Goal: Find specific page/section: Find specific page/section

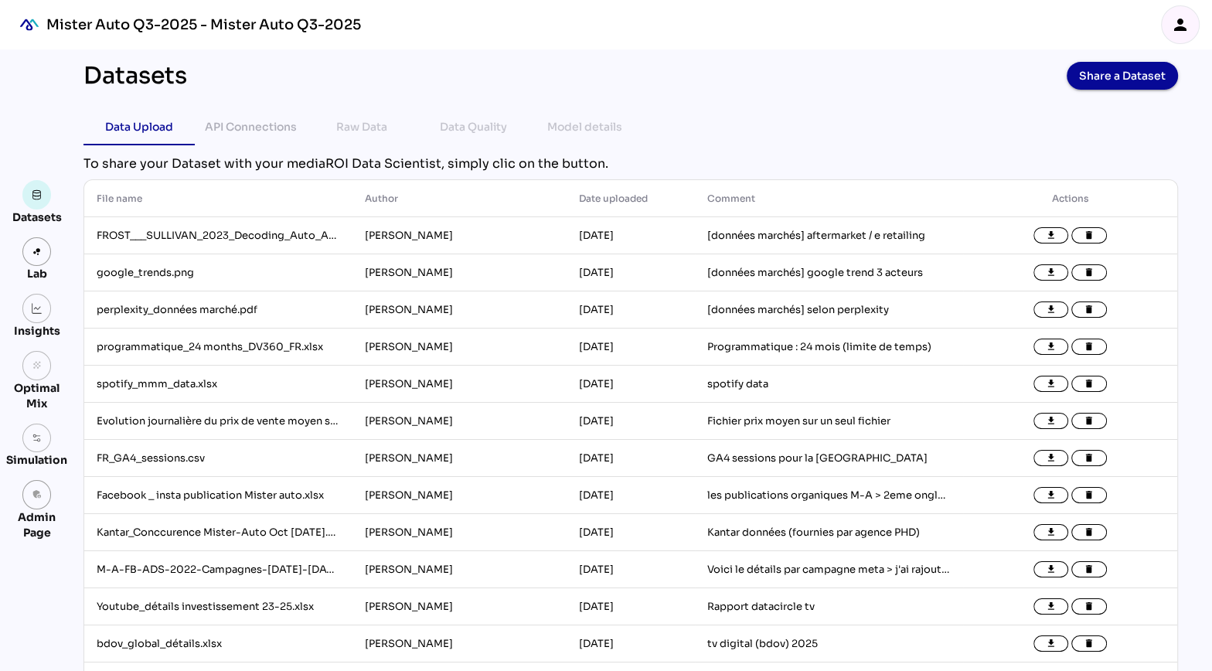
click at [1178, 21] on icon "person" at bounding box center [1180, 24] width 19 height 19
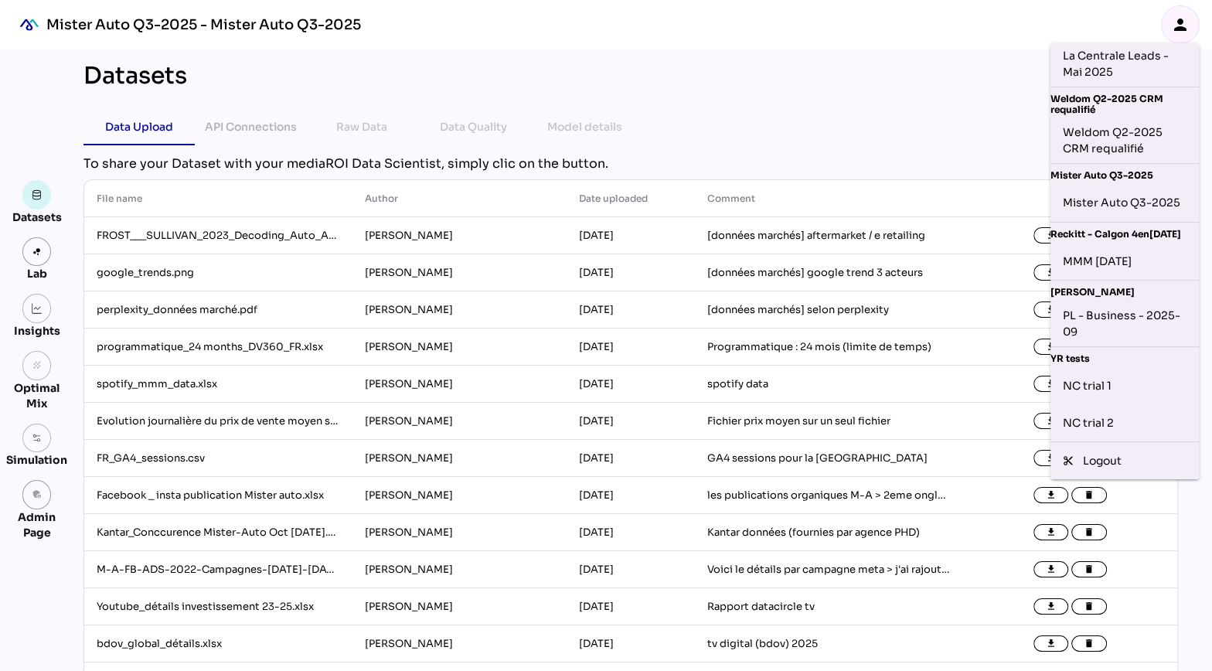
scroll to position [533, 0]
click at [1115, 415] on div "NC trial 2" at bounding box center [1125, 422] width 124 height 25
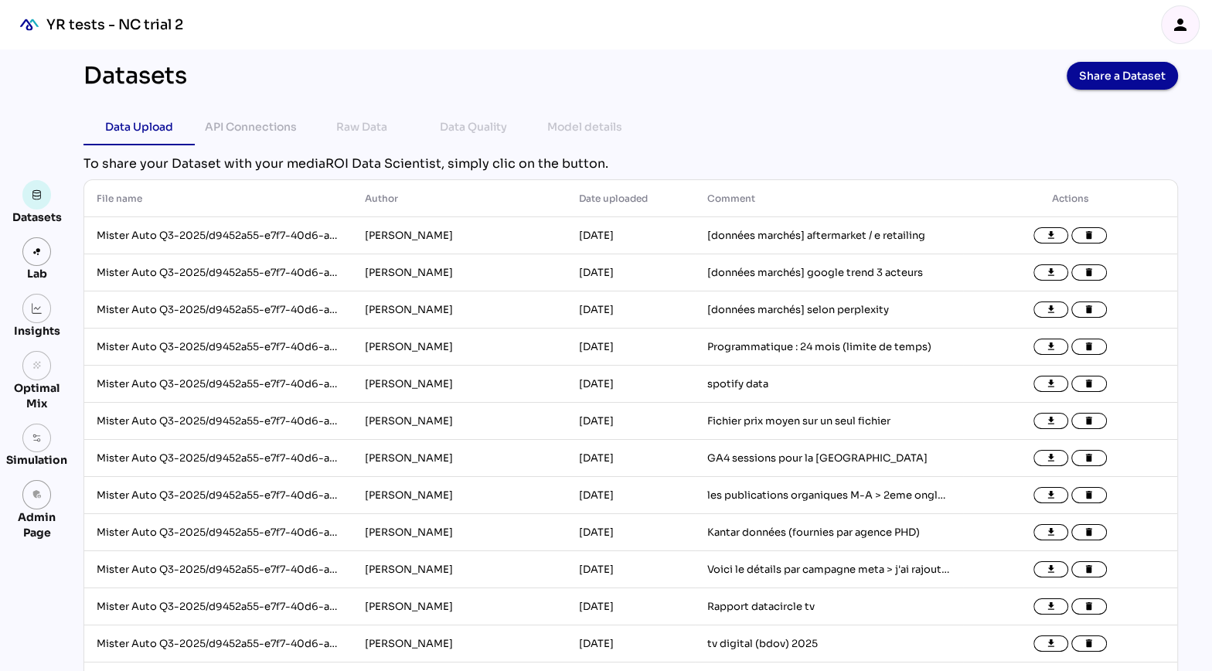
click at [1172, 33] on icon "person" at bounding box center [1180, 24] width 19 height 19
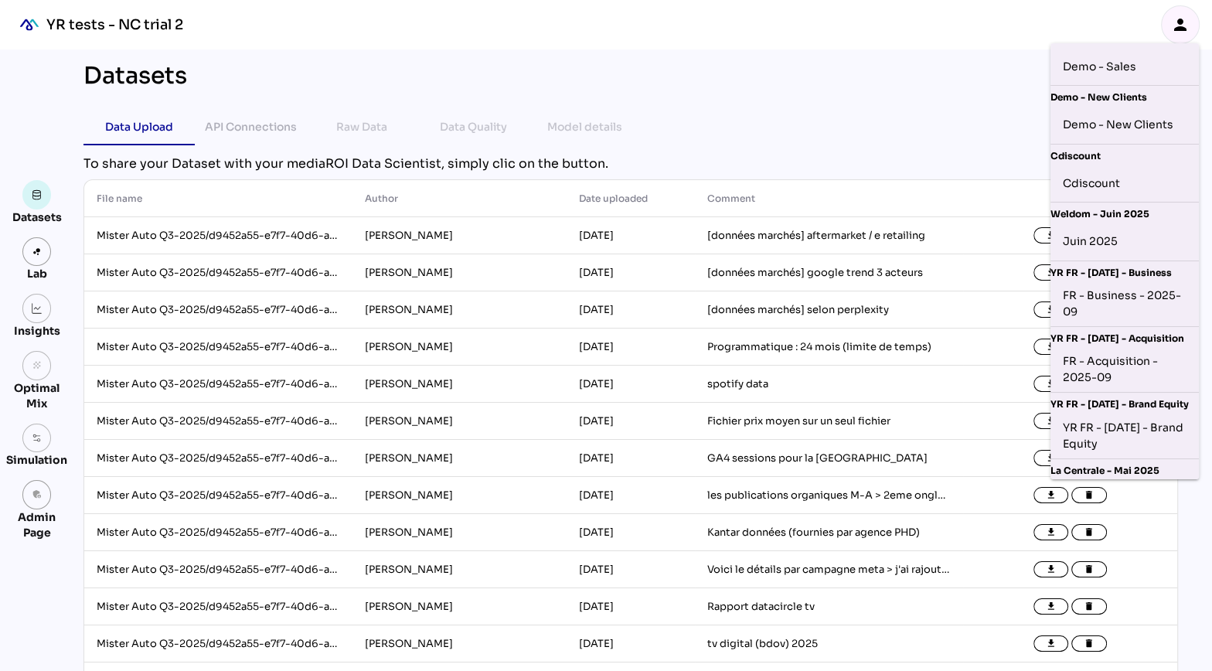
scroll to position [0, 0]
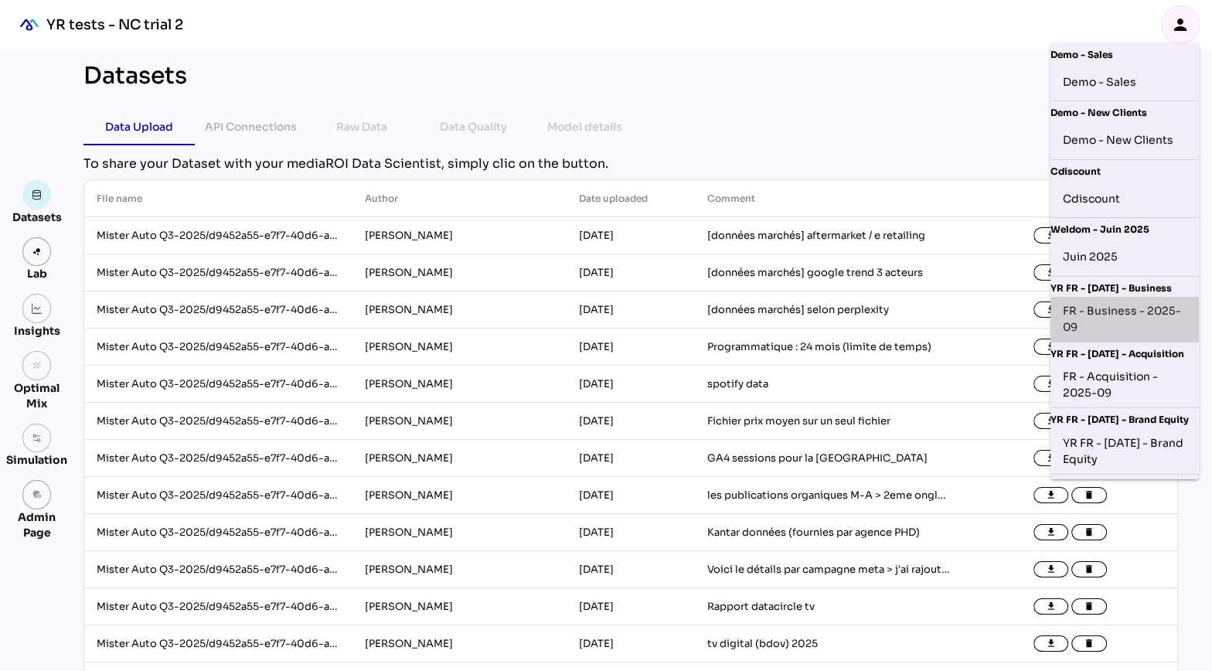
click at [1113, 308] on div "FR - Business - 2025-09" at bounding box center [1125, 319] width 124 height 32
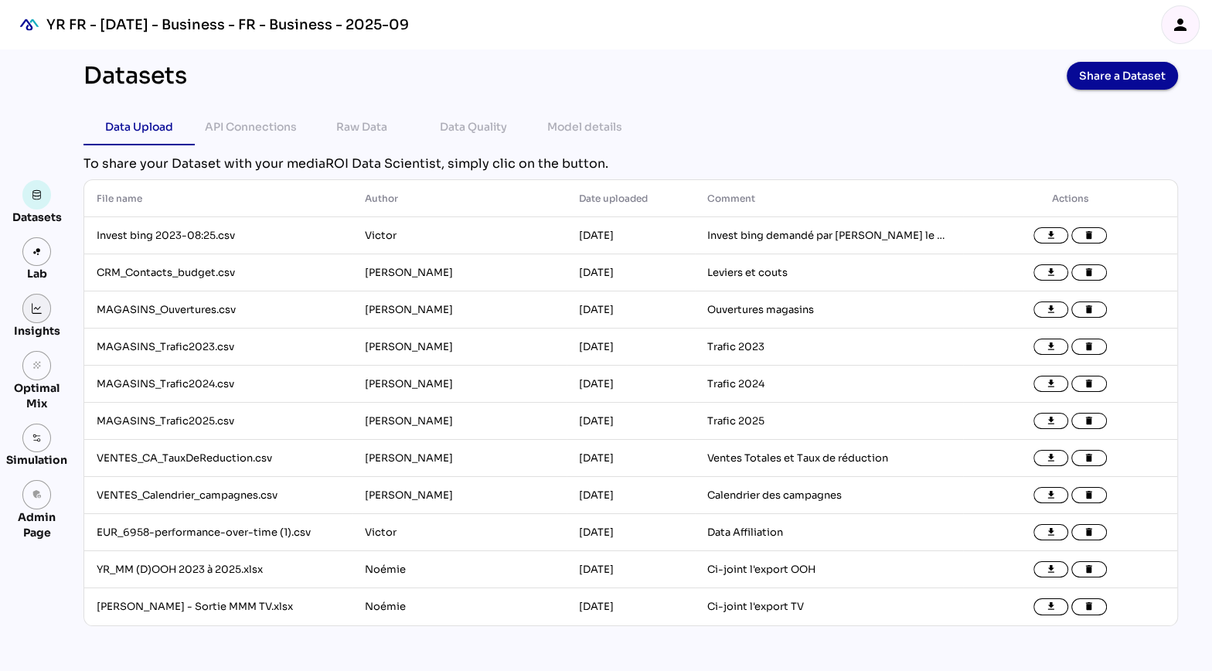
click at [39, 311] on img at bounding box center [37, 308] width 11 height 11
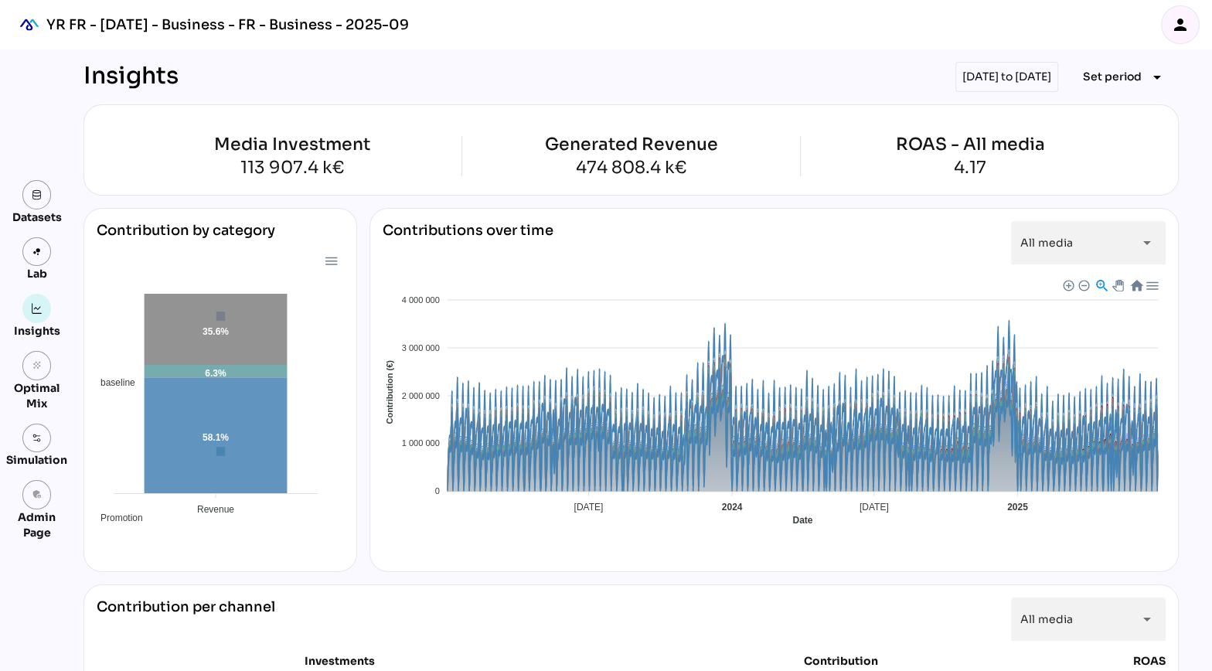
click at [363, 76] on div "Insights [DATE] to [DATE] Set period arrow_drop_down" at bounding box center [630, 77] width 1095 height 30
